Goal: Task Accomplishment & Management: Use online tool/utility

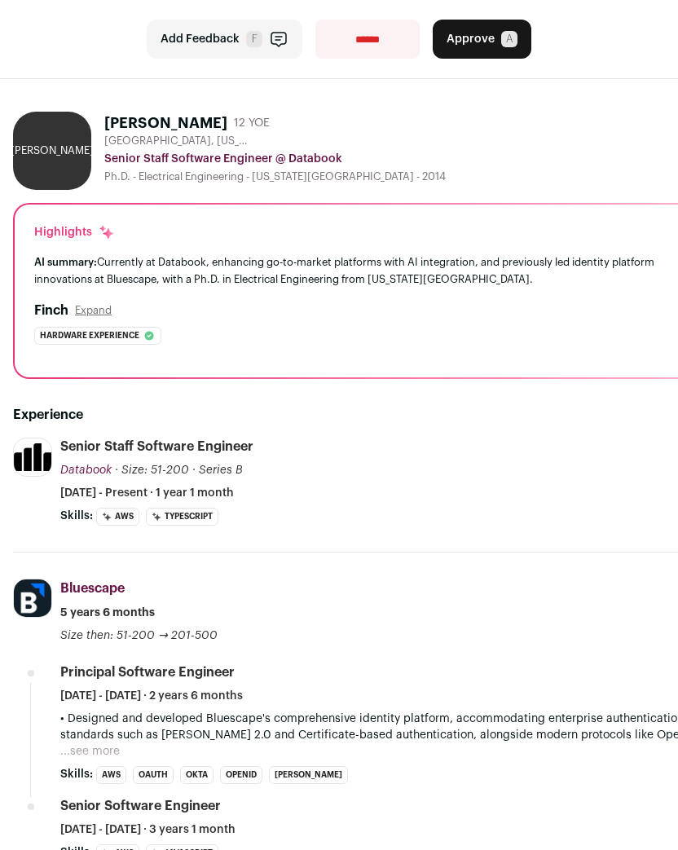
click at [428, 374] on div "Highlights AI summary: Currently at Databook, enhancing go-to-market platforms …" at bounding box center [365, 290] width 700 height 173
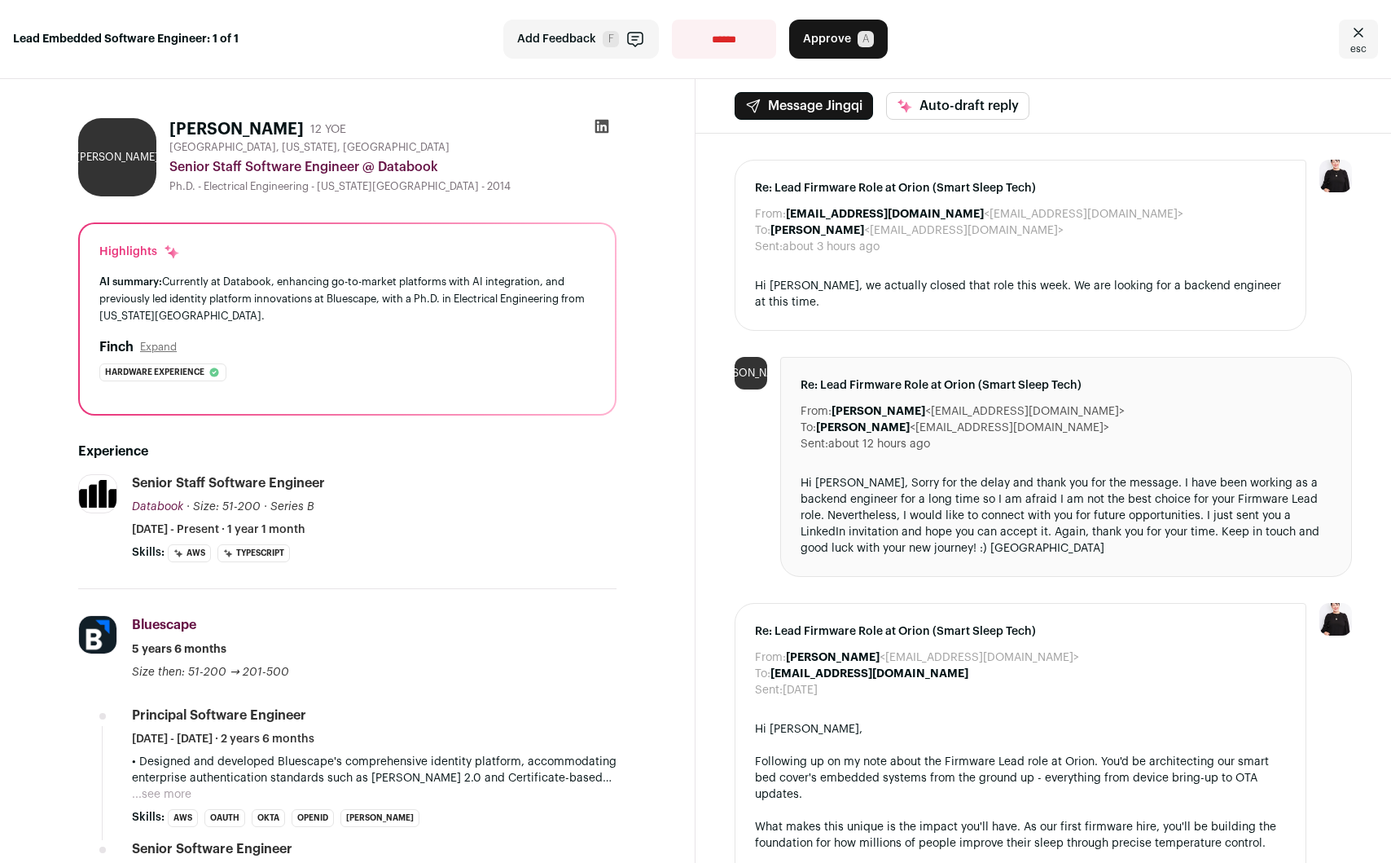
click at [677, 28] on select "**********" at bounding box center [724, 39] width 104 height 39
select select "**********"
click at [672, 20] on select "**********" at bounding box center [724, 39] width 104 height 39
